Goal: Navigation & Orientation: Understand site structure

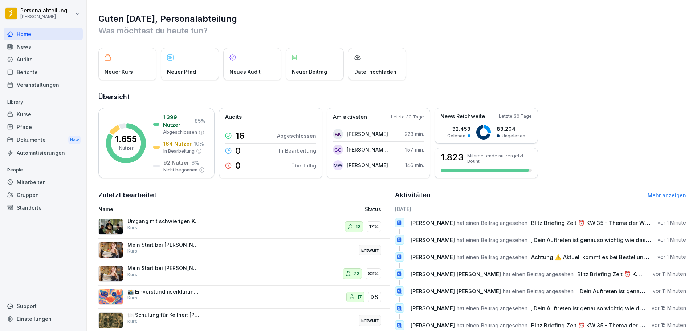
click at [162, 221] on p "Umgang mit schwierigen Kunden" at bounding box center [163, 221] width 73 height 7
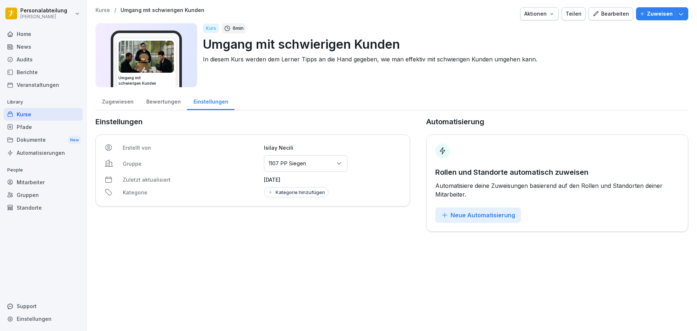
click at [25, 115] on div "Kurse" at bounding box center [43, 114] width 79 height 13
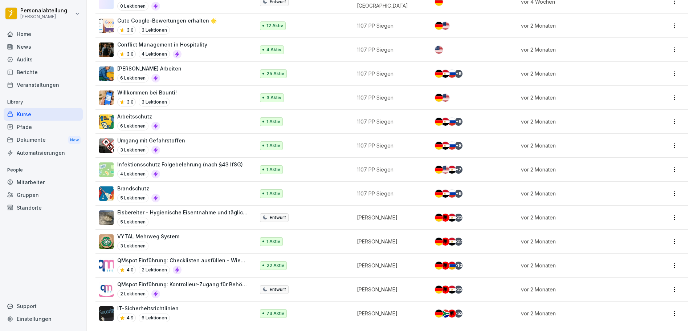
scroll to position [269, 0]
click at [35, 147] on div "Automatisierungen" at bounding box center [43, 152] width 79 height 13
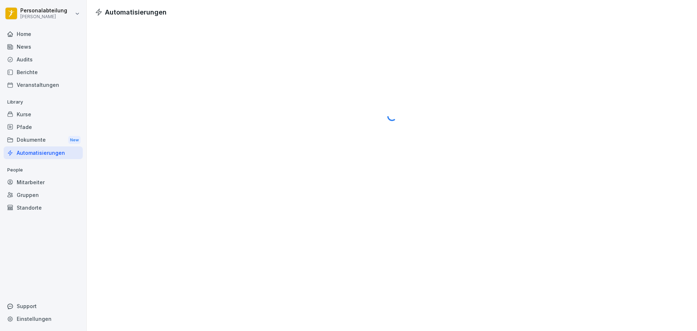
click at [51, 155] on div "Automatisierungen" at bounding box center [43, 152] width 79 height 13
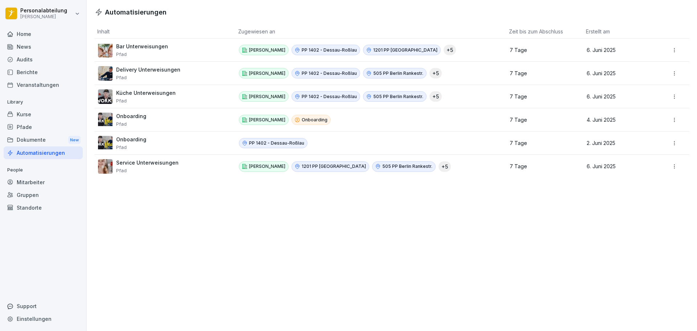
click at [33, 182] on div "Mitarbeiter" at bounding box center [43, 182] width 79 height 13
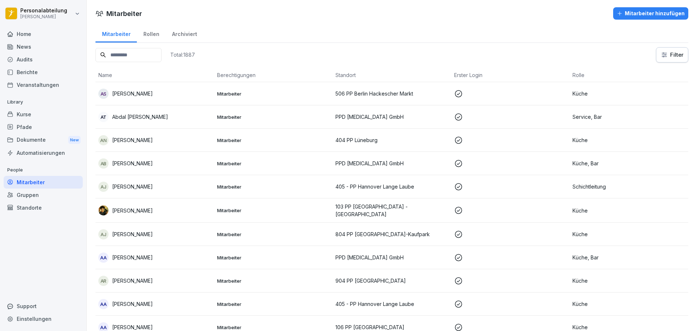
click at [145, 54] on input at bounding box center [128, 55] width 66 height 14
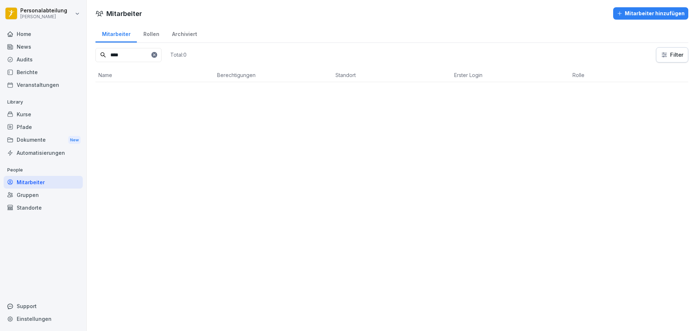
type input "*****"
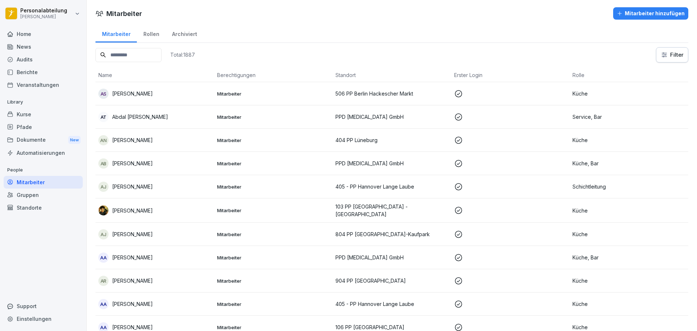
click at [37, 32] on div "Home" at bounding box center [43, 34] width 79 height 13
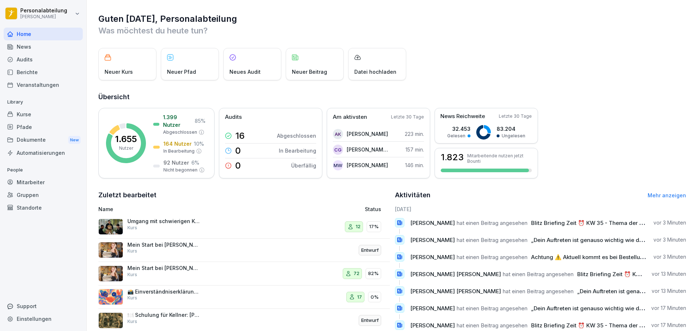
click at [22, 40] on div "News" at bounding box center [43, 46] width 79 height 13
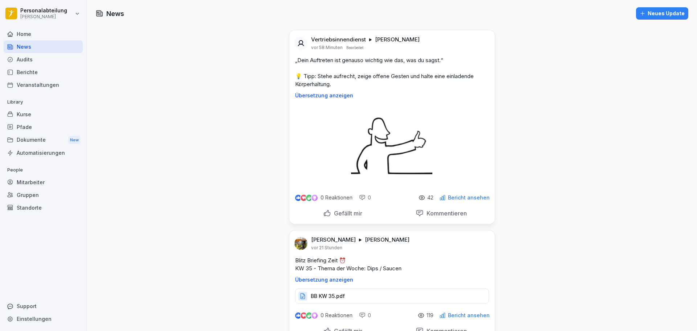
click at [11, 12] on html "Personalabteilung [PERSON_NAME] Home News Audits Berichte Veranstaltungen Libra…" at bounding box center [348, 165] width 697 height 331
click at [173, 62] on html "Personalabteilung [PERSON_NAME] Home News Audits Berichte Veranstaltungen Libra…" at bounding box center [348, 165] width 697 height 331
click at [66, 36] on div "Home" at bounding box center [43, 34] width 79 height 13
